Goal: Transaction & Acquisition: Purchase product/service

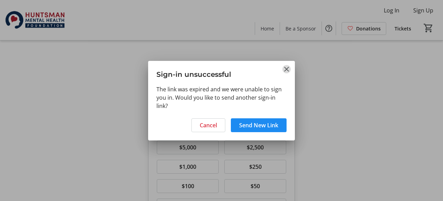
click at [286, 70] on mat-icon "Close" at bounding box center [286, 69] width 8 height 8
